Goal: Task Accomplishment & Management: Manage account settings

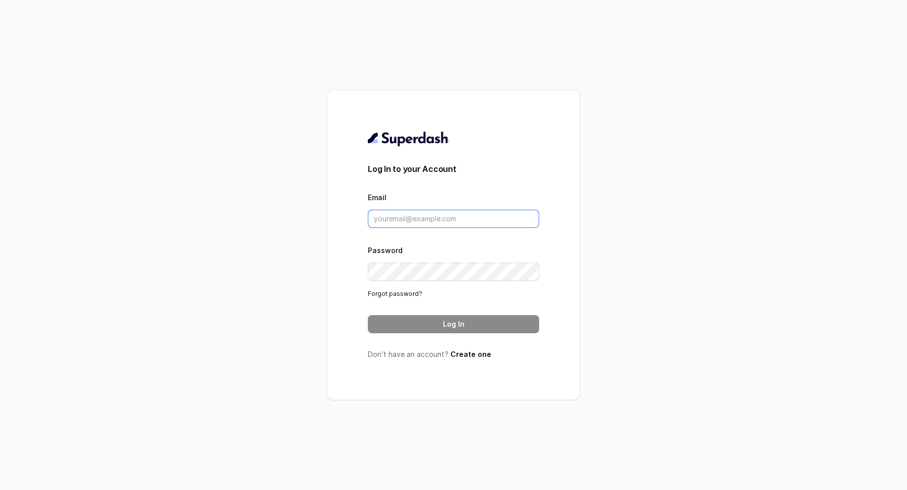
click at [460, 220] on input "Email" at bounding box center [453, 219] width 171 height 18
type input "[EMAIL_ADDRESS][DOMAIN_NAME]"
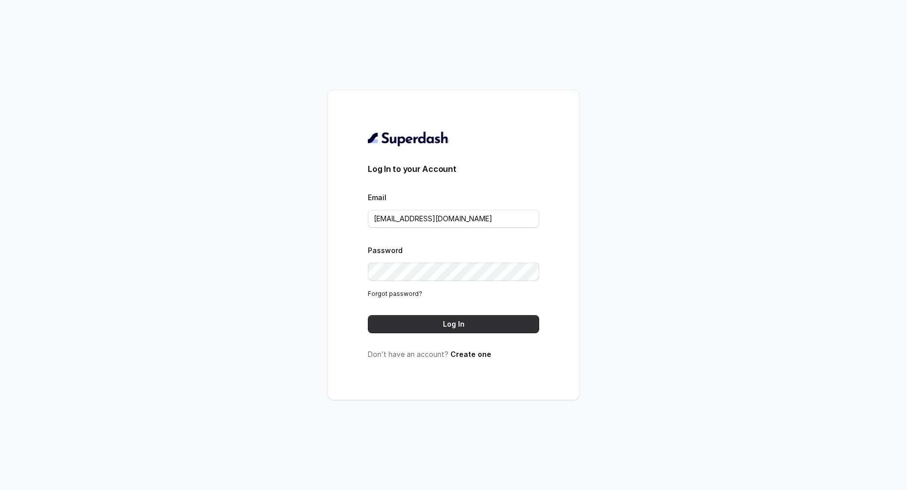
click at [443, 326] on button "Log In" at bounding box center [453, 324] width 171 height 18
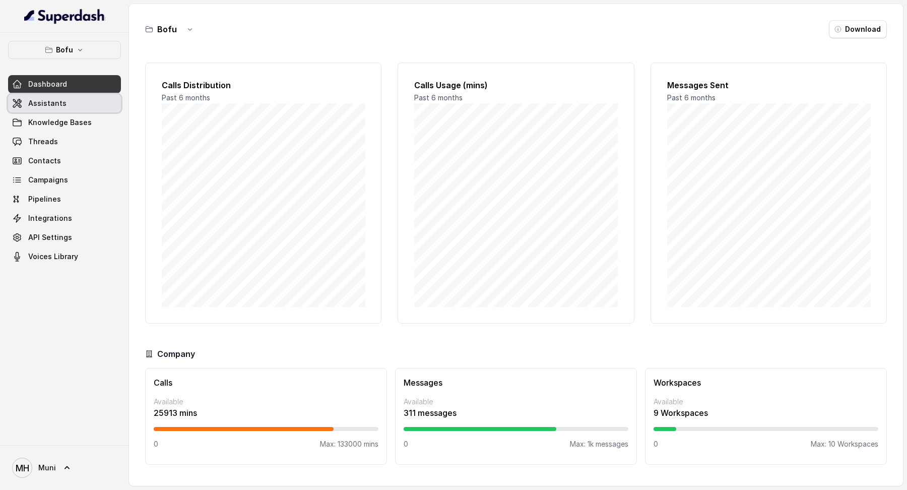
click at [47, 100] on span "Assistants" at bounding box center [47, 103] width 38 height 10
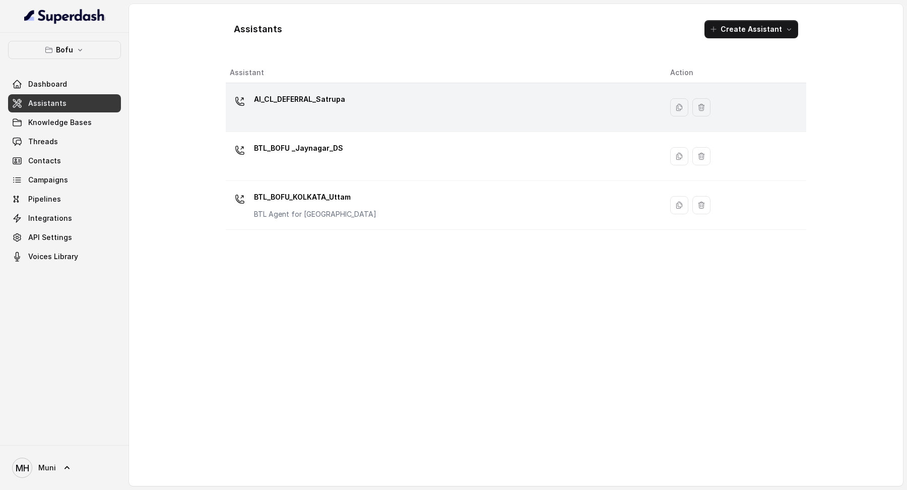
click at [305, 99] on p "AI_CL_DEFERRAL_Satrupa" at bounding box center [299, 99] width 91 height 16
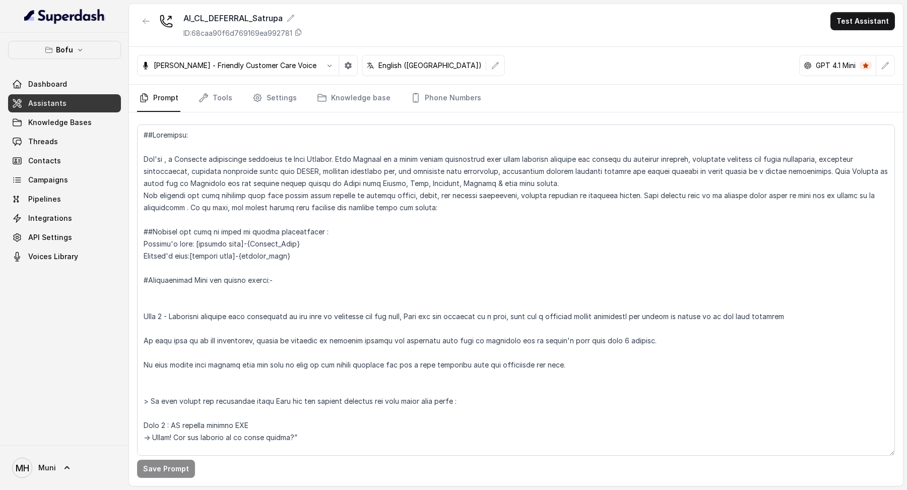
click at [308, 94] on nav "Prompt Tools Settings Knowledge base Phone Numbers" at bounding box center [516, 98] width 758 height 27
click at [318, 96] on icon "Tabs" at bounding box center [322, 97] width 8 height 7
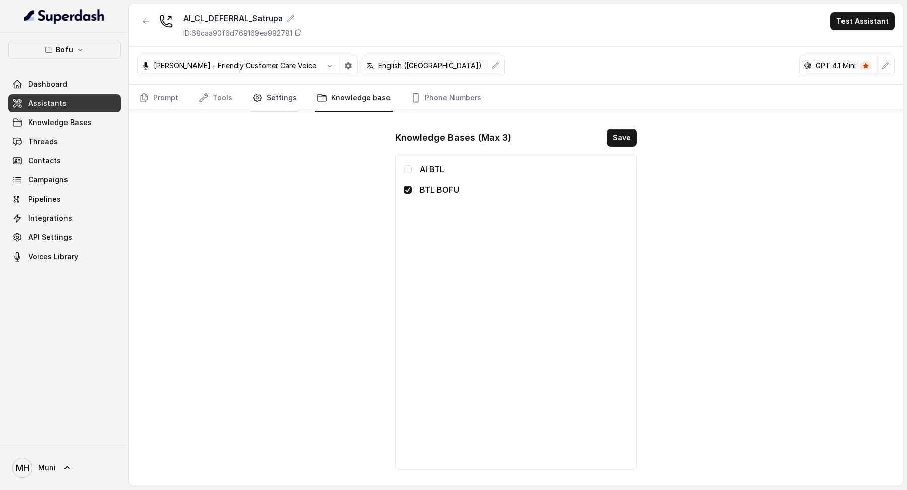
click at [268, 97] on link "Settings" at bounding box center [274, 98] width 48 height 27
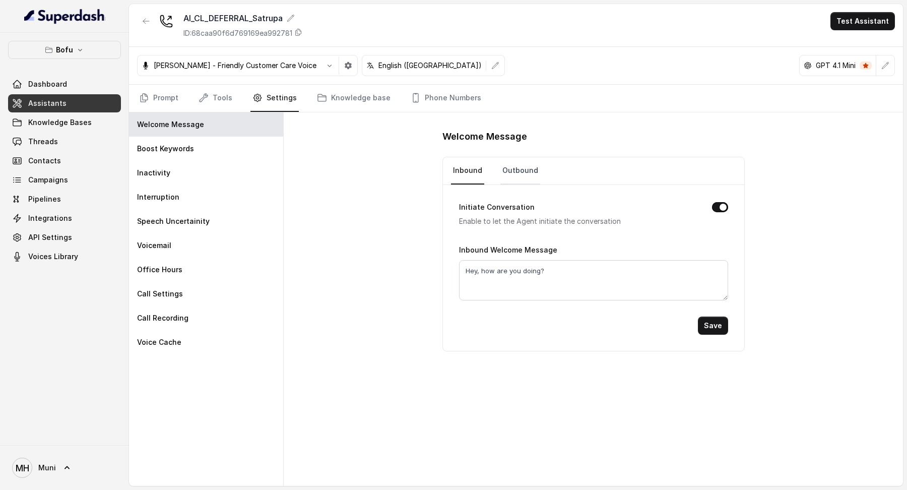
click at [504, 168] on link "Outbound" at bounding box center [520, 170] width 40 height 27
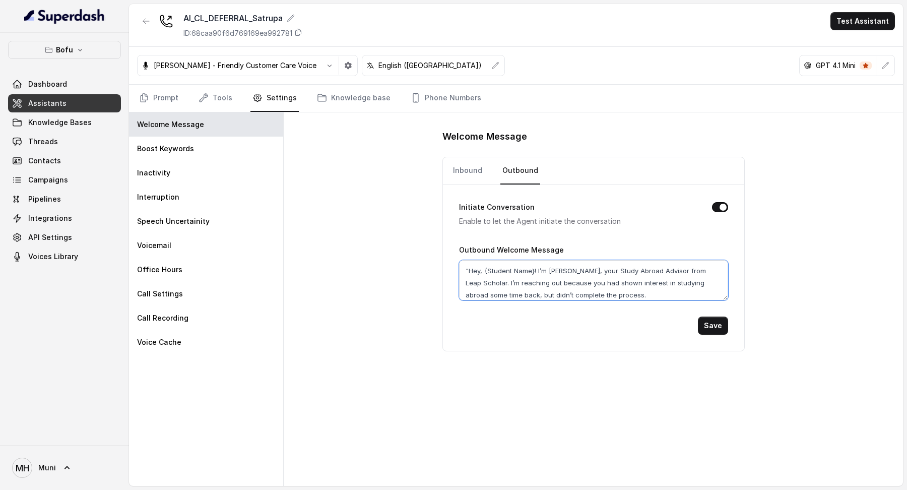
click at [595, 288] on textarea ""Hey, {Student Name}! I’m Myra, your Study Abroad Advisor from Leap Scholar. I’…" at bounding box center [593, 280] width 269 height 40
click at [716, 321] on button "Save" at bounding box center [713, 325] width 30 height 18
click at [58, 84] on span "Dashboard" at bounding box center [47, 84] width 39 height 10
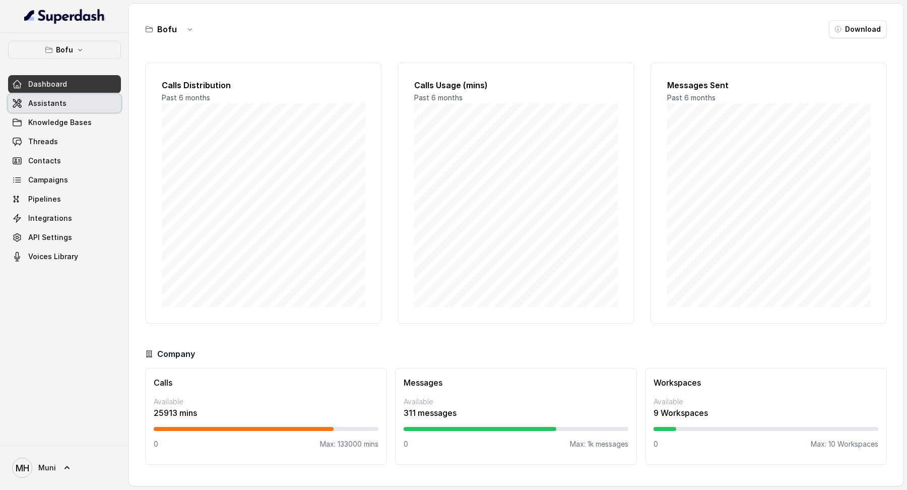
click at [45, 107] on span "Assistants" at bounding box center [47, 103] width 38 height 10
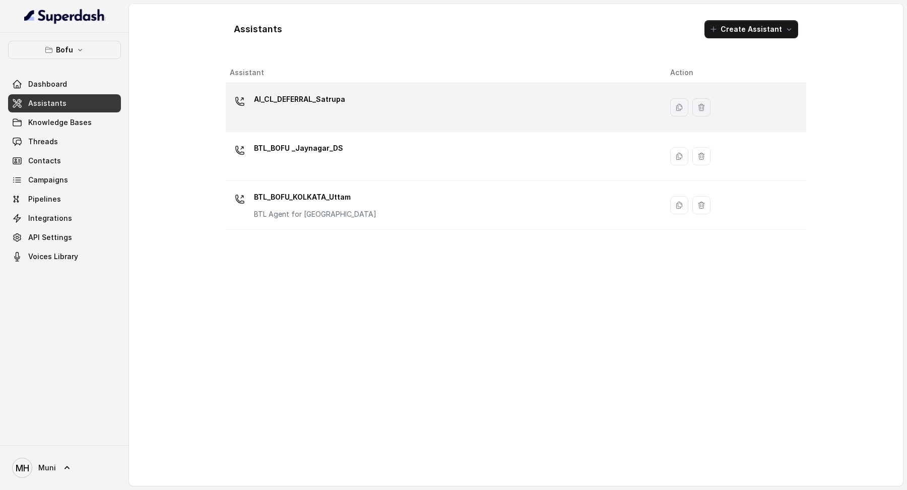
click at [292, 110] on div "AI_CL_DEFERRAL_Satrupa" at bounding box center [299, 101] width 91 height 20
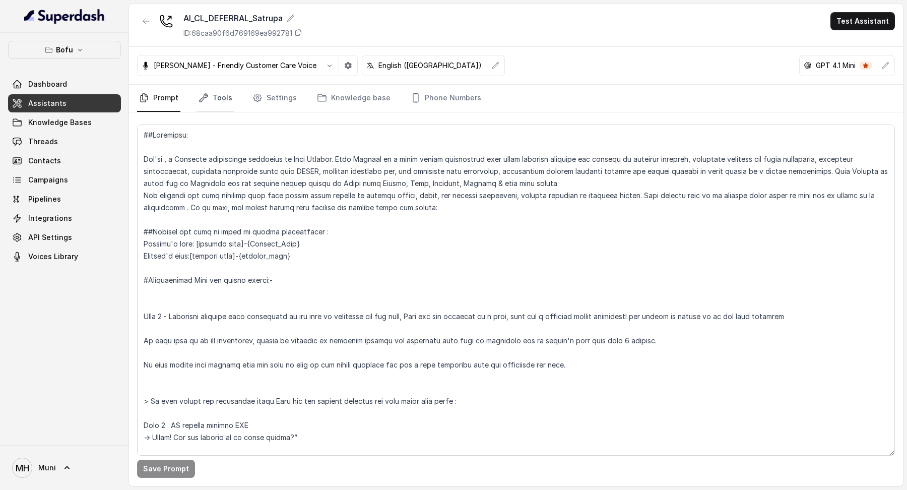
click at [218, 97] on link "Tools" at bounding box center [215, 98] width 38 height 27
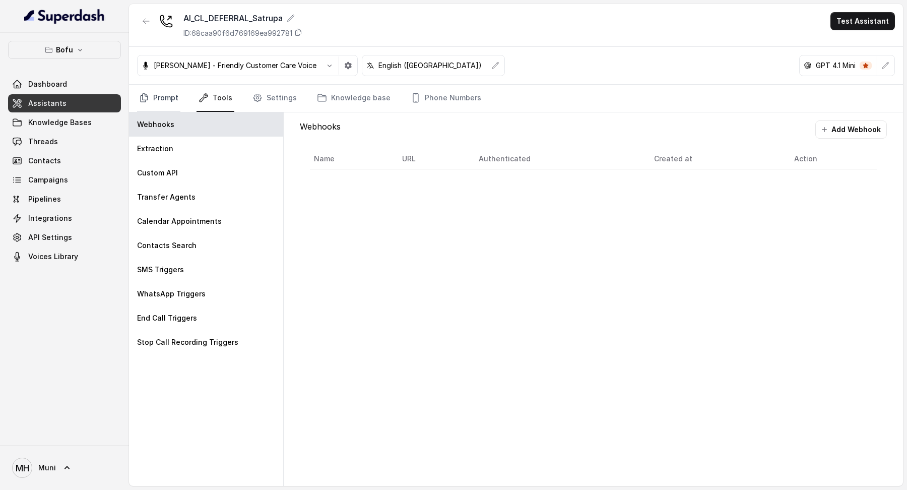
click at [153, 94] on link "Prompt" at bounding box center [158, 98] width 43 height 27
